Goal: Transaction & Acquisition: Purchase product/service

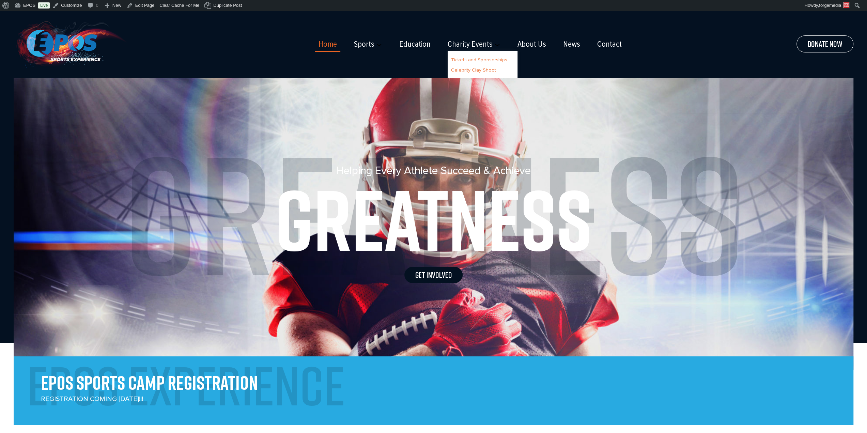
click at [471, 60] on link "Tickets and Sponsorships" at bounding box center [479, 60] width 56 height 6
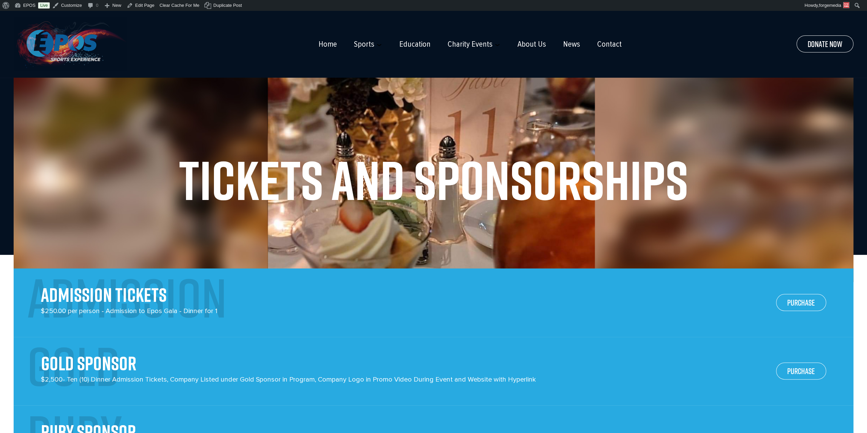
click at [66, 57] on img at bounding box center [70, 44] width 113 height 54
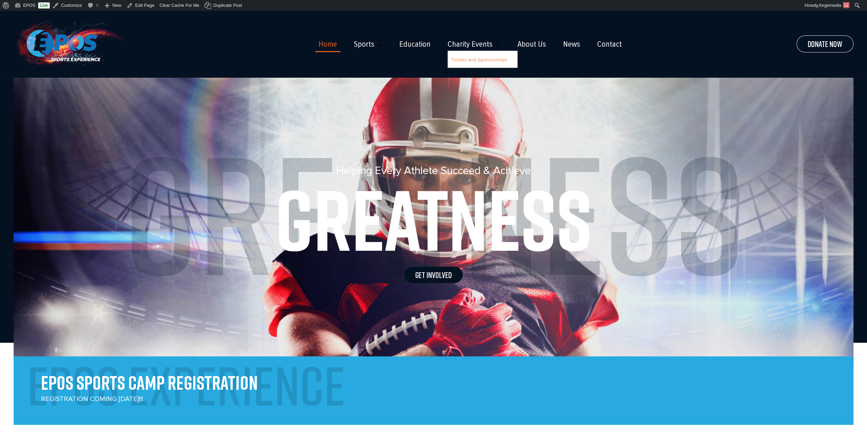
click at [471, 62] on link "Tickets and Sponsorships" at bounding box center [479, 60] width 56 height 6
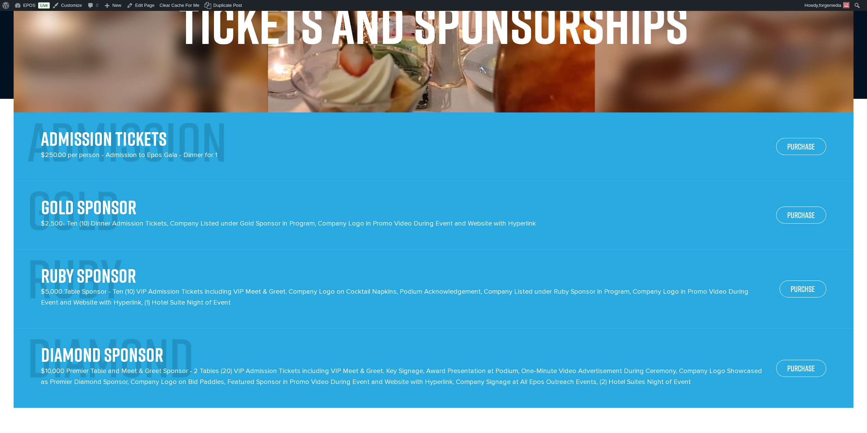
scroll to position [170, 0]
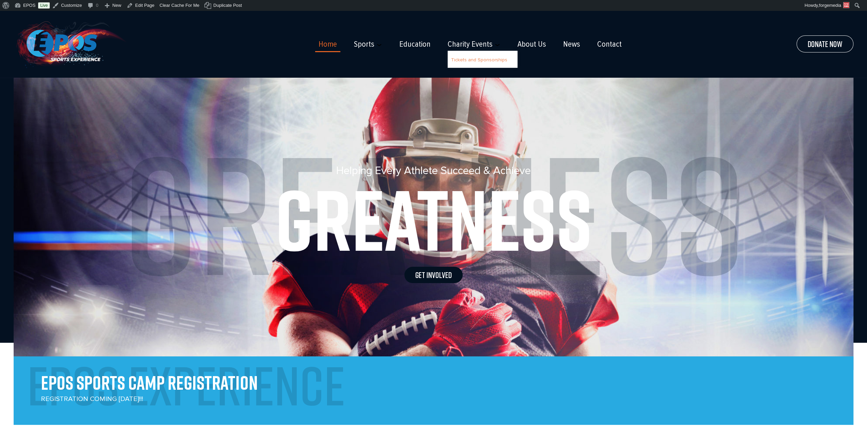
click at [468, 62] on link "Tickets and Sponsorships" at bounding box center [479, 60] width 56 height 6
